Goal: Find specific page/section: Find specific page/section

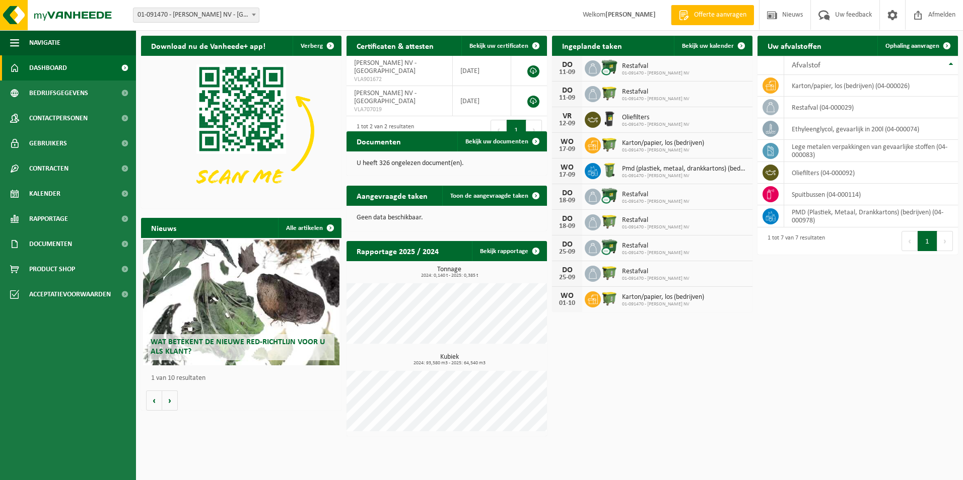
click at [808, 46] on h2 "Uw afvalstoffen" at bounding box center [794, 46] width 74 height 20
click at [834, 59] on th "Afvalstof" at bounding box center [871, 65] width 174 height 19
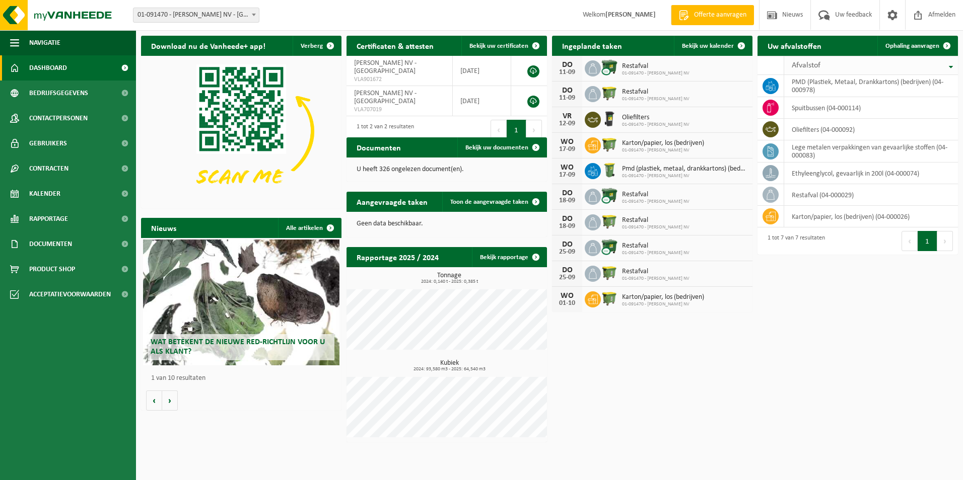
click at [834, 59] on th "Afvalstof" at bounding box center [871, 65] width 174 height 19
click at [825, 45] on h2 "Uw afvalstoffen" at bounding box center [794, 46] width 74 height 20
click at [806, 47] on h2 "Uw afvalstoffen" at bounding box center [794, 46] width 74 height 20
click at [774, 43] on h2 "Uw afvalstoffen" at bounding box center [794, 46] width 74 height 20
click at [677, 388] on div "Download nu de Vanheede+ app! Verberg Certificaten & attesten Bekijk uw certifi…" at bounding box center [549, 239] width 822 height 417
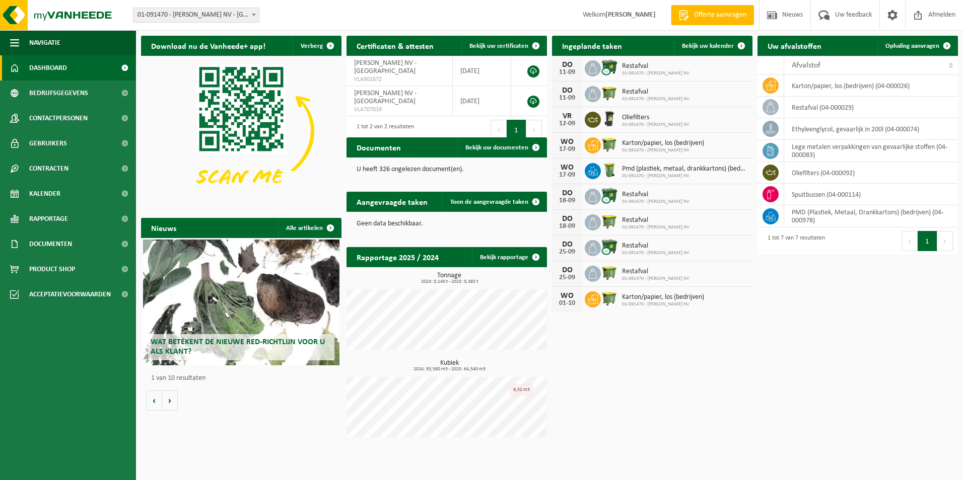
click at [245, 453] on html "Vestiging: 01-091470 - [PERSON_NAME] NV - [GEOGRAPHIC_DATA] 01-091470 - [PERSON…" at bounding box center [481, 240] width 963 height 480
drag, startPoint x: 781, startPoint y: 362, endPoint x: 749, endPoint y: 339, distance: 39.4
click at [776, 356] on div "Download nu de Vanheede+ app! Verberg Certificaten & attesten Bekijk uw certifi…" at bounding box center [549, 239] width 822 height 417
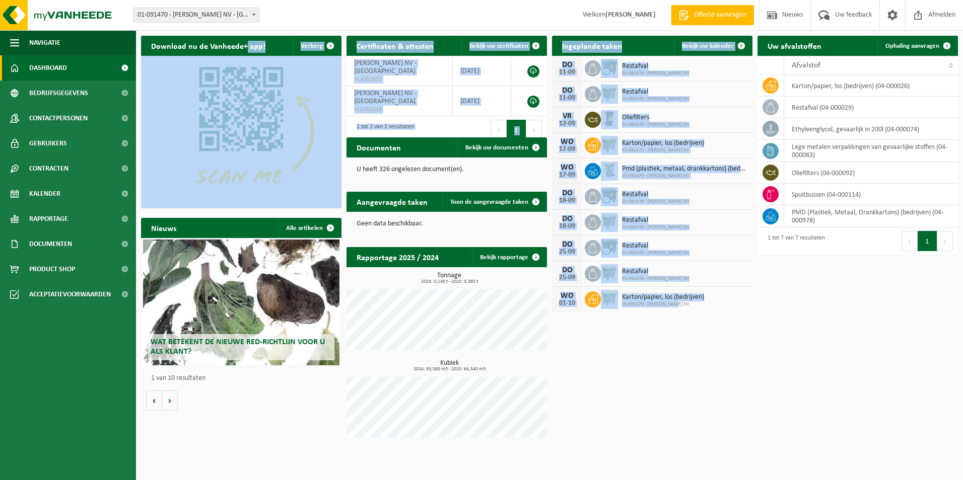
drag, startPoint x: 740, startPoint y: 305, endPoint x: 244, endPoint y: 37, distance: 563.8
click at [244, 37] on div "Download nu de Vanheede+ app! Verberg Certificaten & attesten Bekijk uw certifi…" at bounding box center [549, 239] width 822 height 417
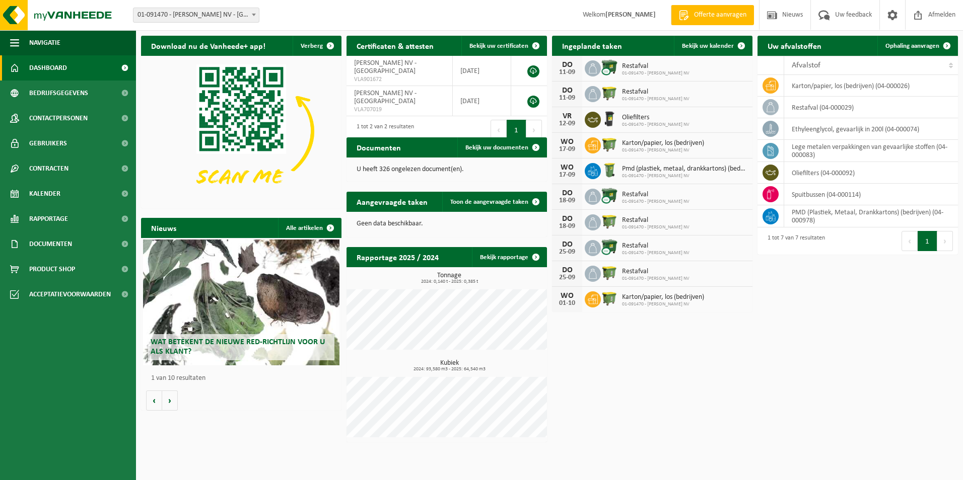
click at [646, 416] on div "Download nu de Vanheede+ app! Verberg Certificaten & attesten Bekijk uw certifi…" at bounding box center [549, 239] width 822 height 417
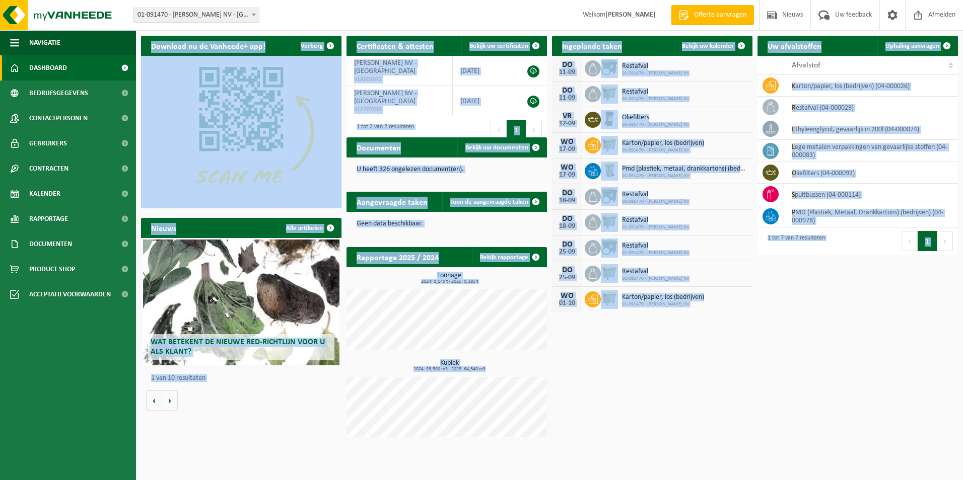
click at [397, 435] on div "Download nu de Vanheede+ app! Verberg Certificaten & attesten Bekijk uw certifi…" at bounding box center [549, 239] width 822 height 417
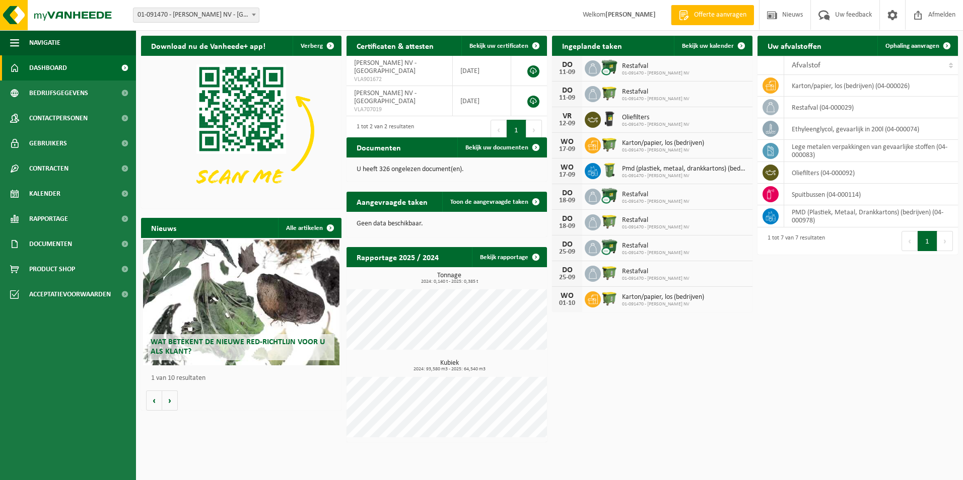
drag, startPoint x: 707, startPoint y: 448, endPoint x: 688, endPoint y: 473, distance: 31.3
click at [703, 453] on html "Vestiging: 01-091470 - [PERSON_NAME] NV - [GEOGRAPHIC_DATA] 01-091470 - [PERSON…" at bounding box center [481, 240] width 963 height 480
